Goal: Find specific page/section: Find specific page/section

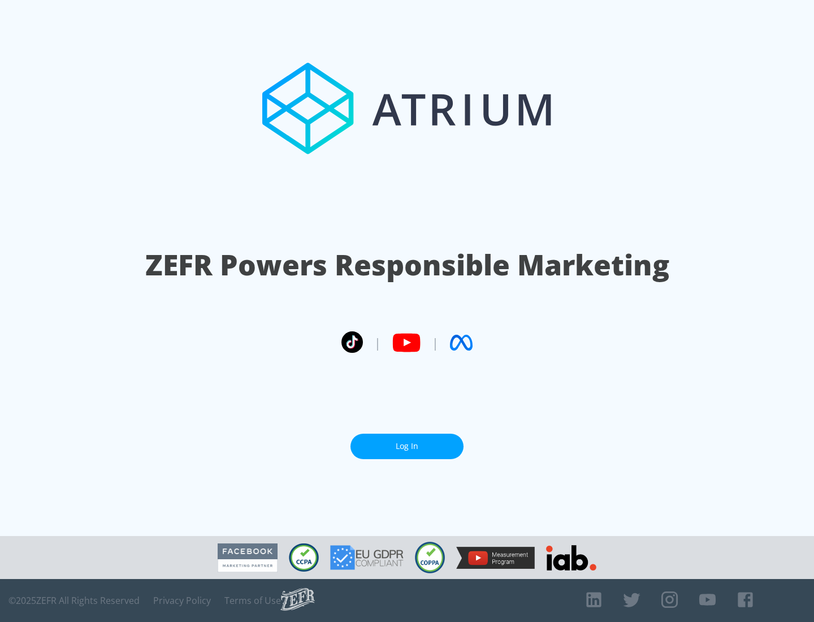
click at [407, 446] on link "Log In" at bounding box center [406, 446] width 113 height 25
